Goal: Task Accomplishment & Management: Manage account settings

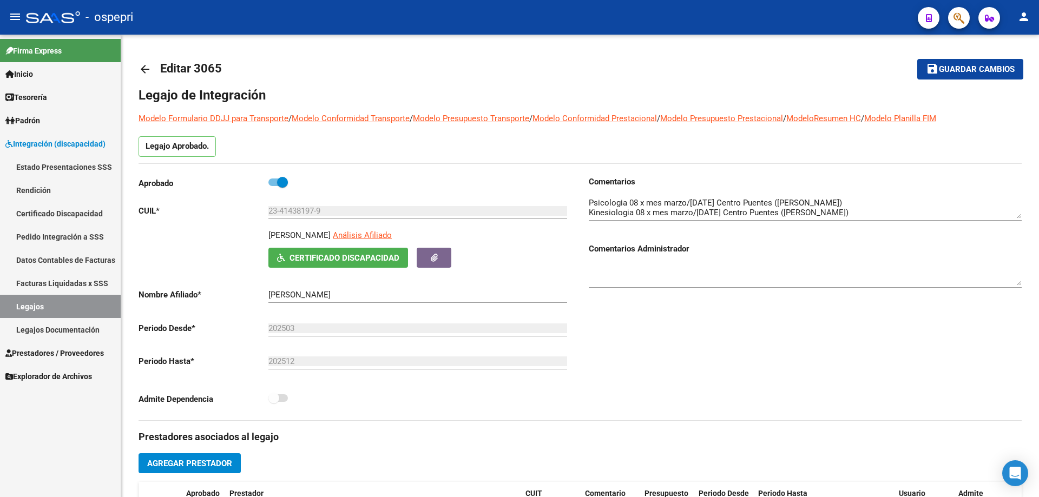
scroll to position [433, 0]
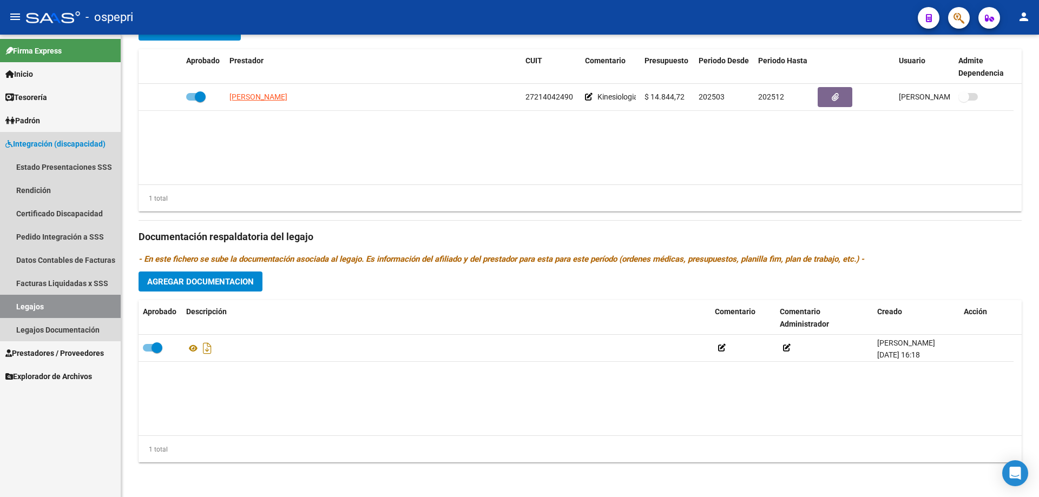
click at [31, 305] on link "Legajos" at bounding box center [60, 306] width 121 height 23
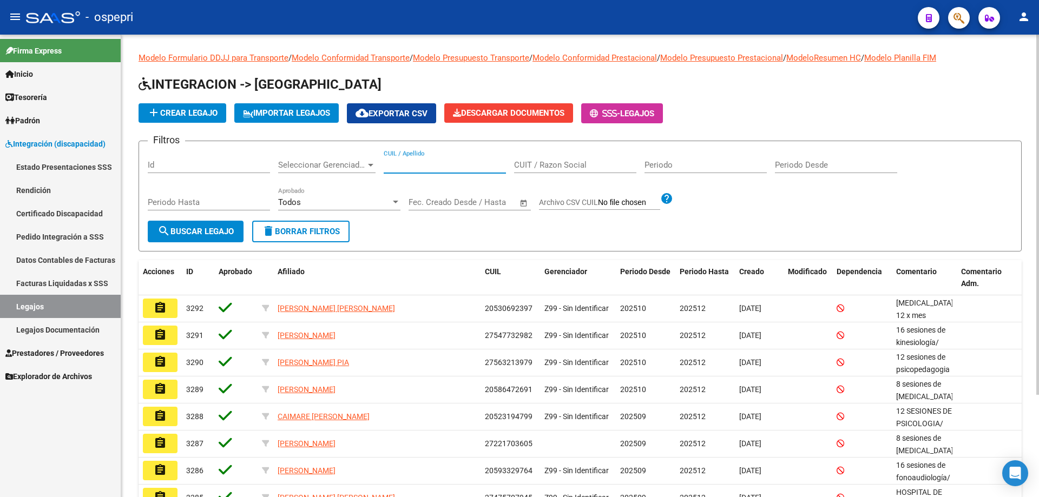
click at [395, 161] on input "CUIL / Apellido" at bounding box center [445, 165] width 122 height 10
paste input "52531828"
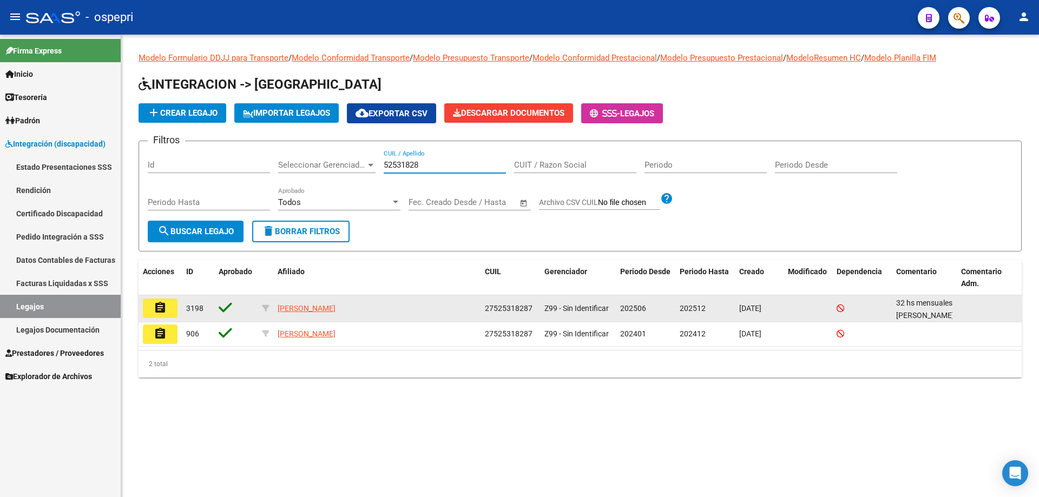
type input "52531828"
click at [168, 314] on button "assignment" at bounding box center [160, 308] width 35 height 19
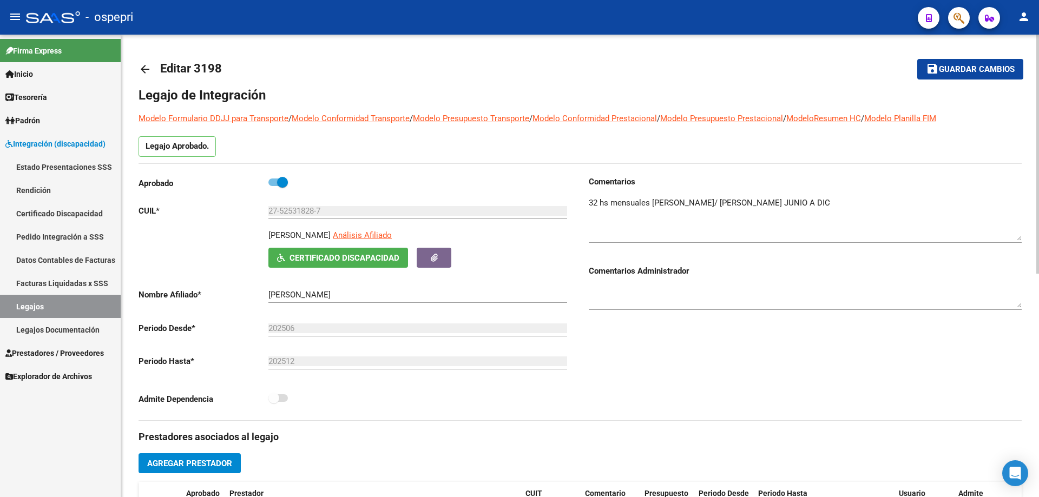
drag, startPoint x: 1020, startPoint y: 212, endPoint x: 1007, endPoint y: 219, distance: 14.3
click at [1024, 232] on div "arrow_back Editar 3198 save Guardar cambios Legajo de Integración Modelo Formul…" at bounding box center [580, 482] width 918 height 895
click at [939, 197] on div at bounding box center [805, 214] width 433 height 53
